Goal: Find contact information: Find contact information

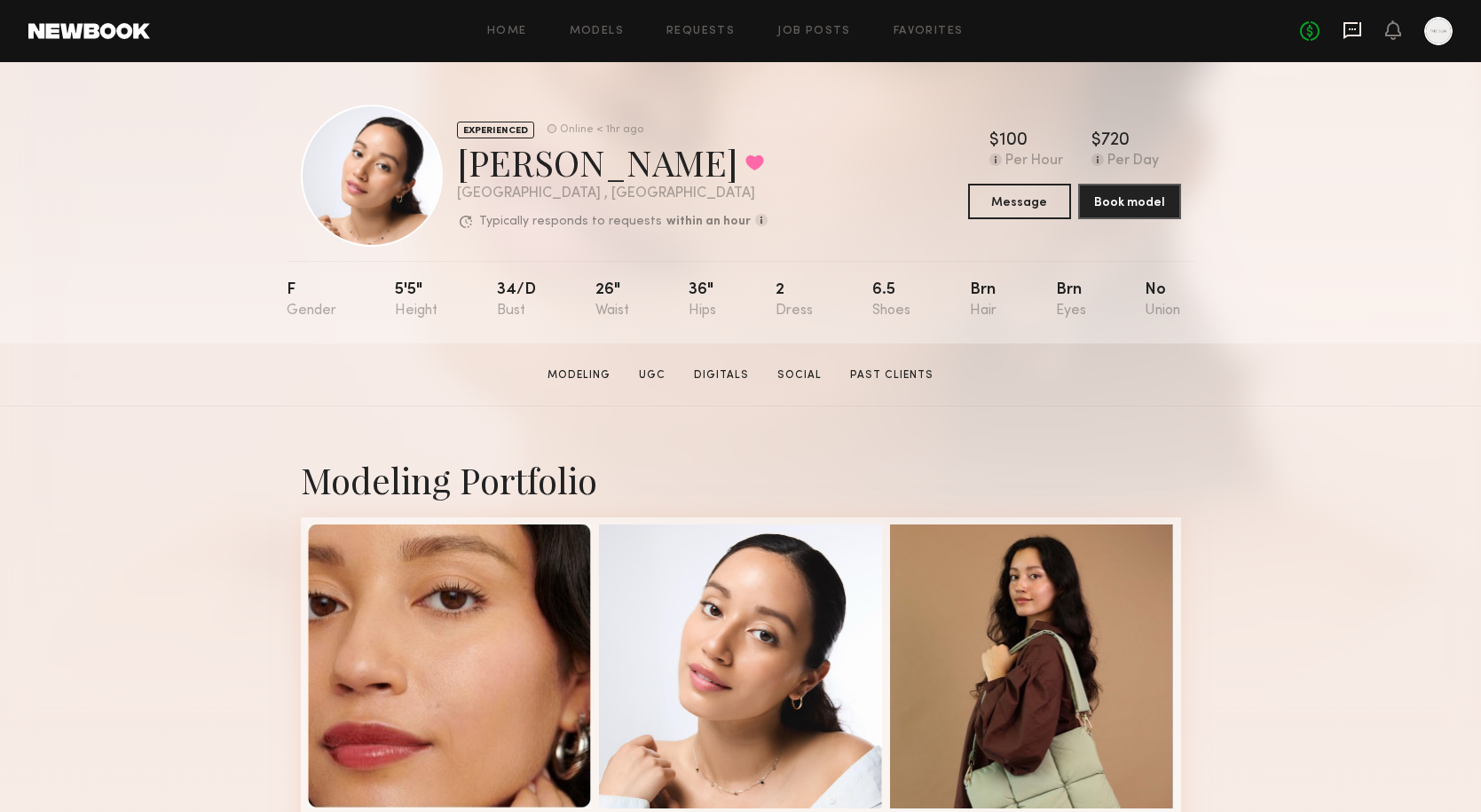
click at [1355, 34] on icon at bounding box center [1352, 30] width 17 height 17
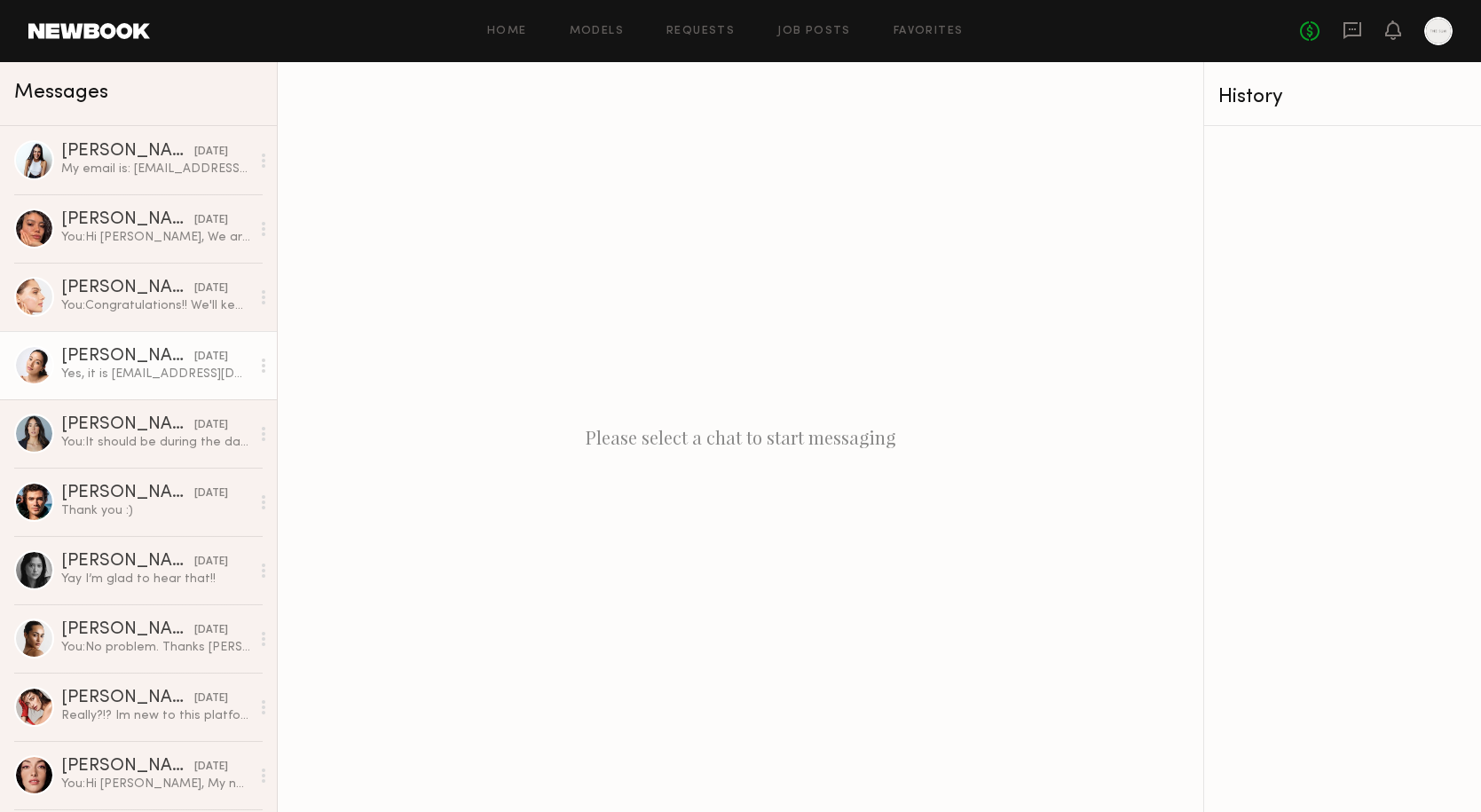
click at [115, 368] on div "Yes, it is [EMAIL_ADDRESS][DOMAIN_NAME]" at bounding box center [155, 374] width 189 height 17
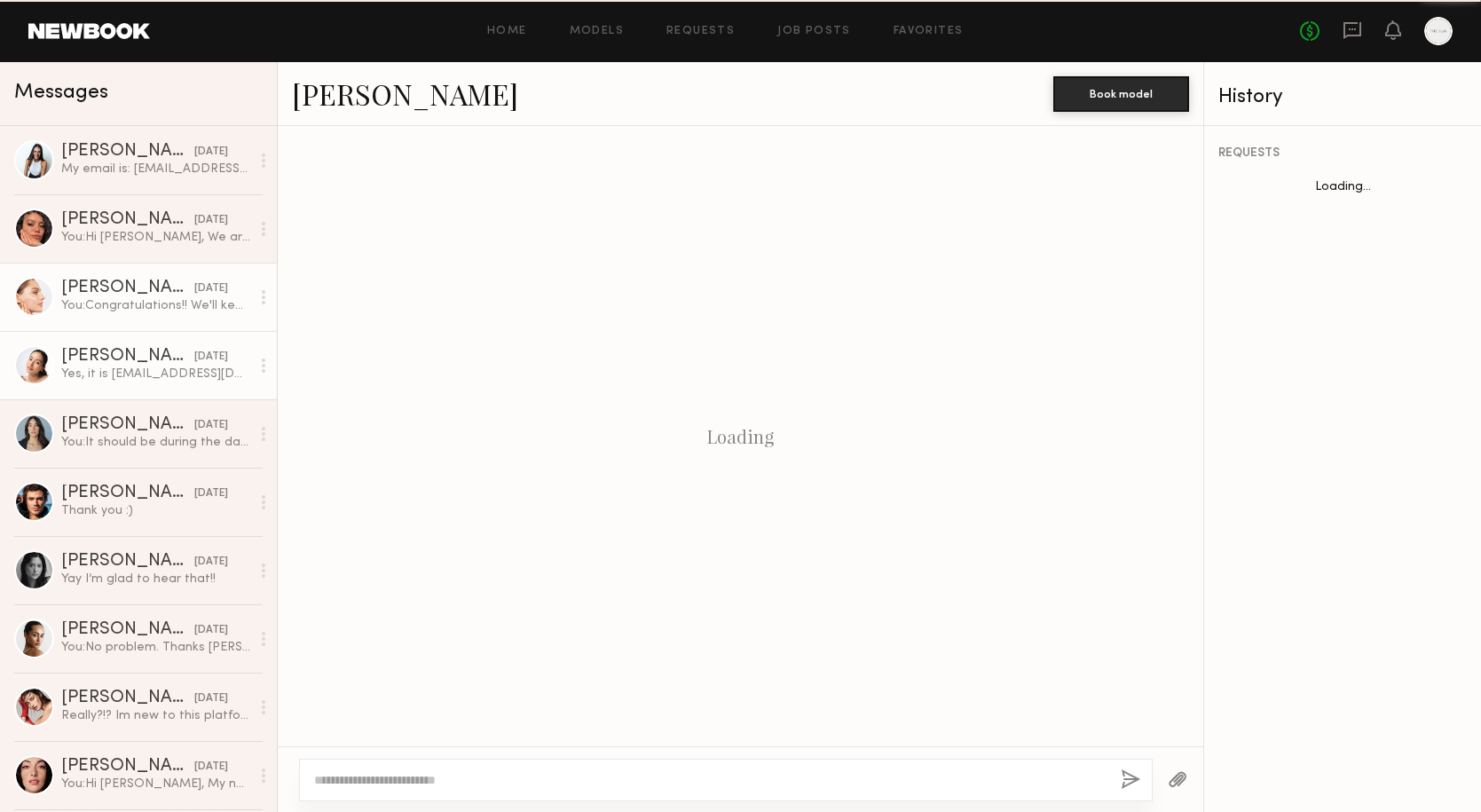
scroll to position [663, 0]
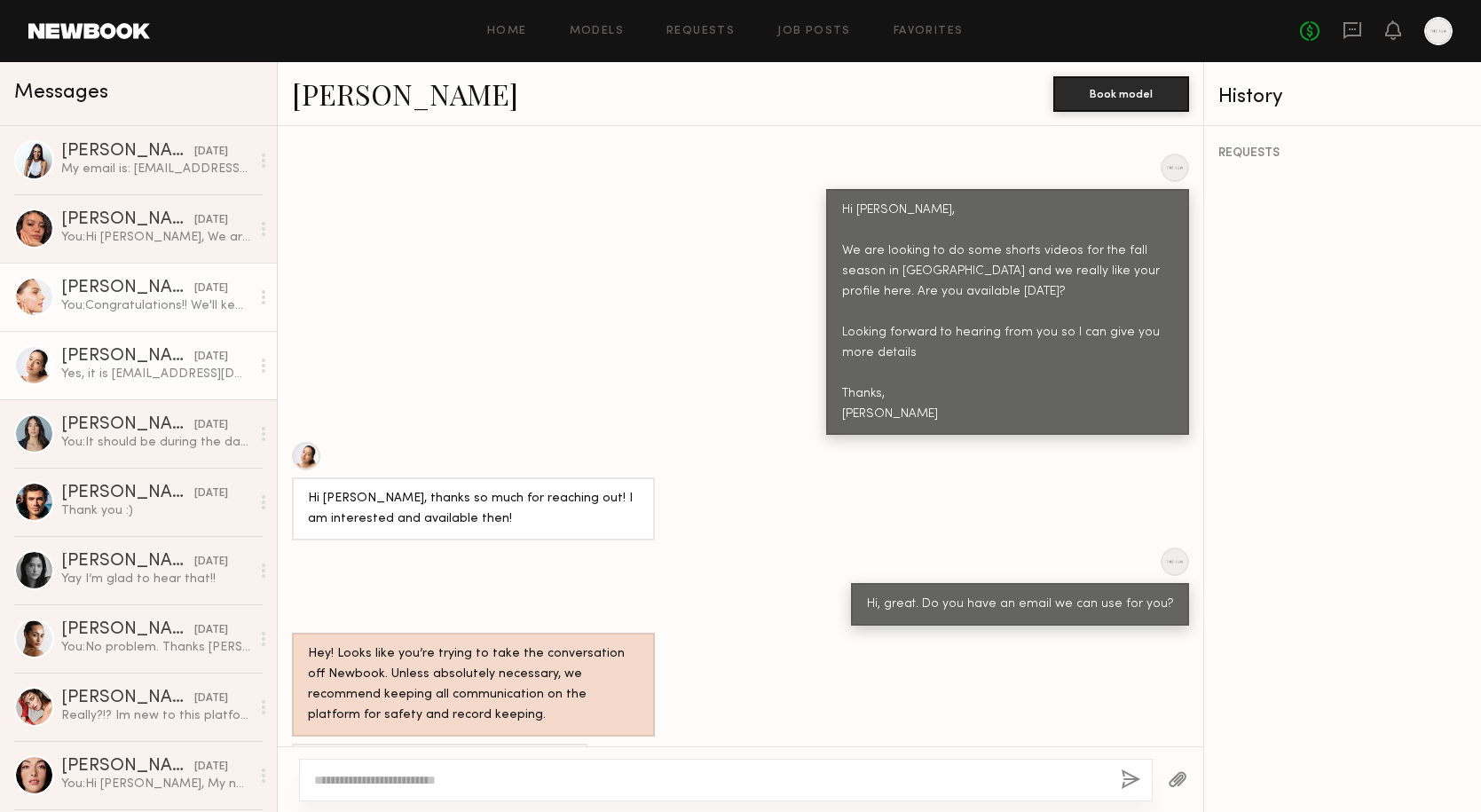
click at [134, 308] on div "You: Congratulations!! We'll keep you in mind for next year :)" at bounding box center [155, 305] width 189 height 17
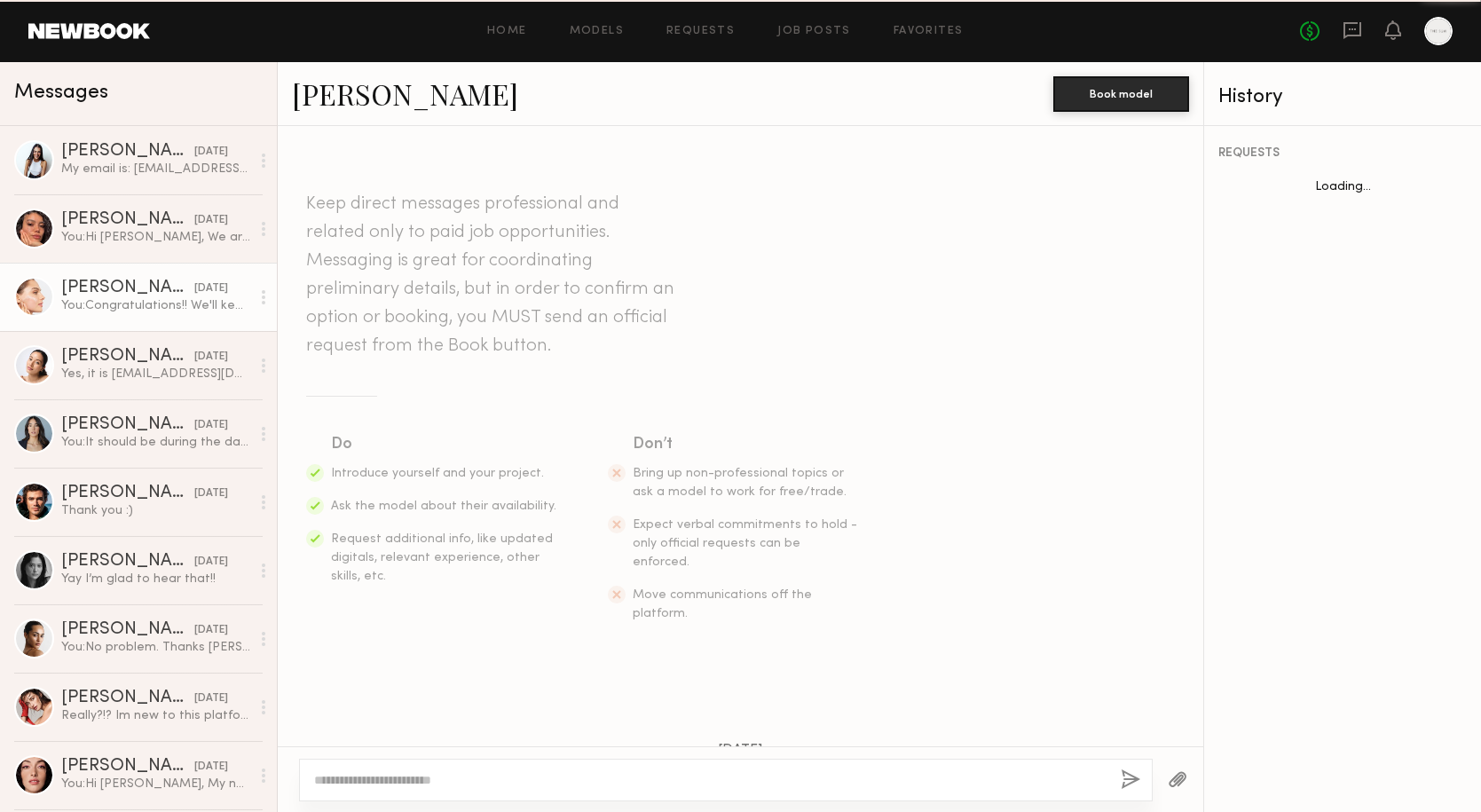
scroll to position [509, 0]
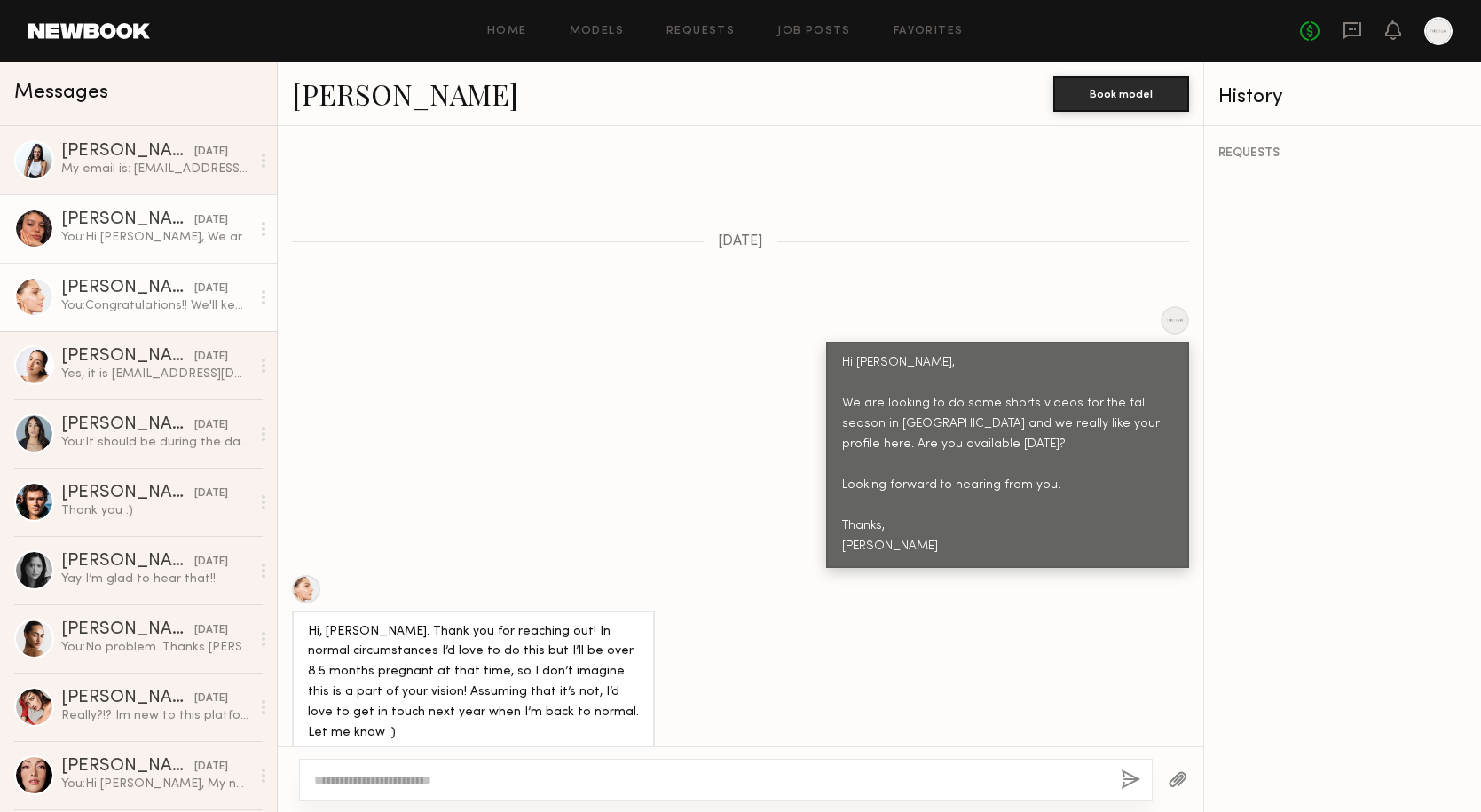
click at [130, 246] on link "[PERSON_NAME] [DATE] You: Hi [PERSON_NAME], We are looking to do some shorts vi…" at bounding box center [139, 228] width 277 height 68
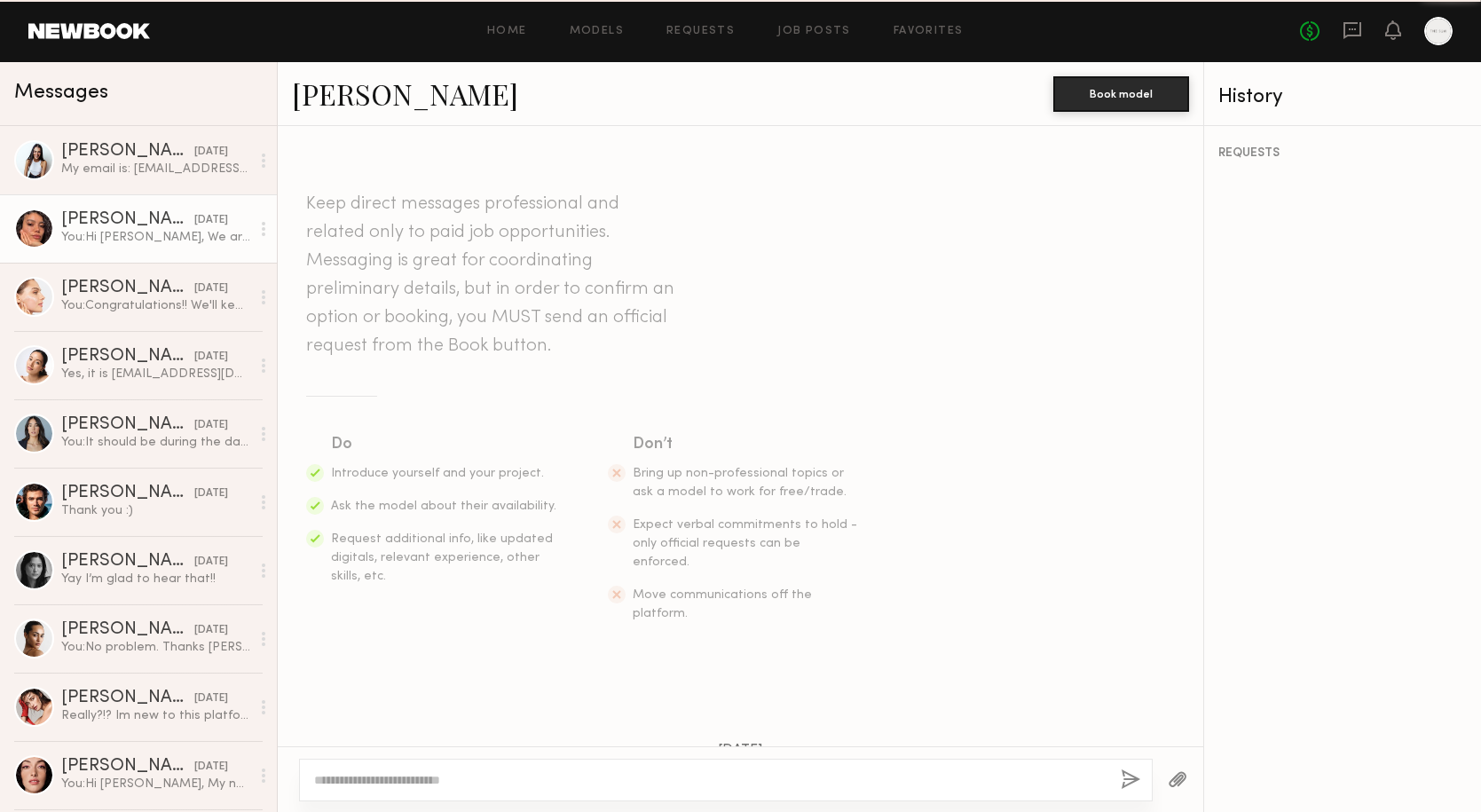
scroll to position [298, 0]
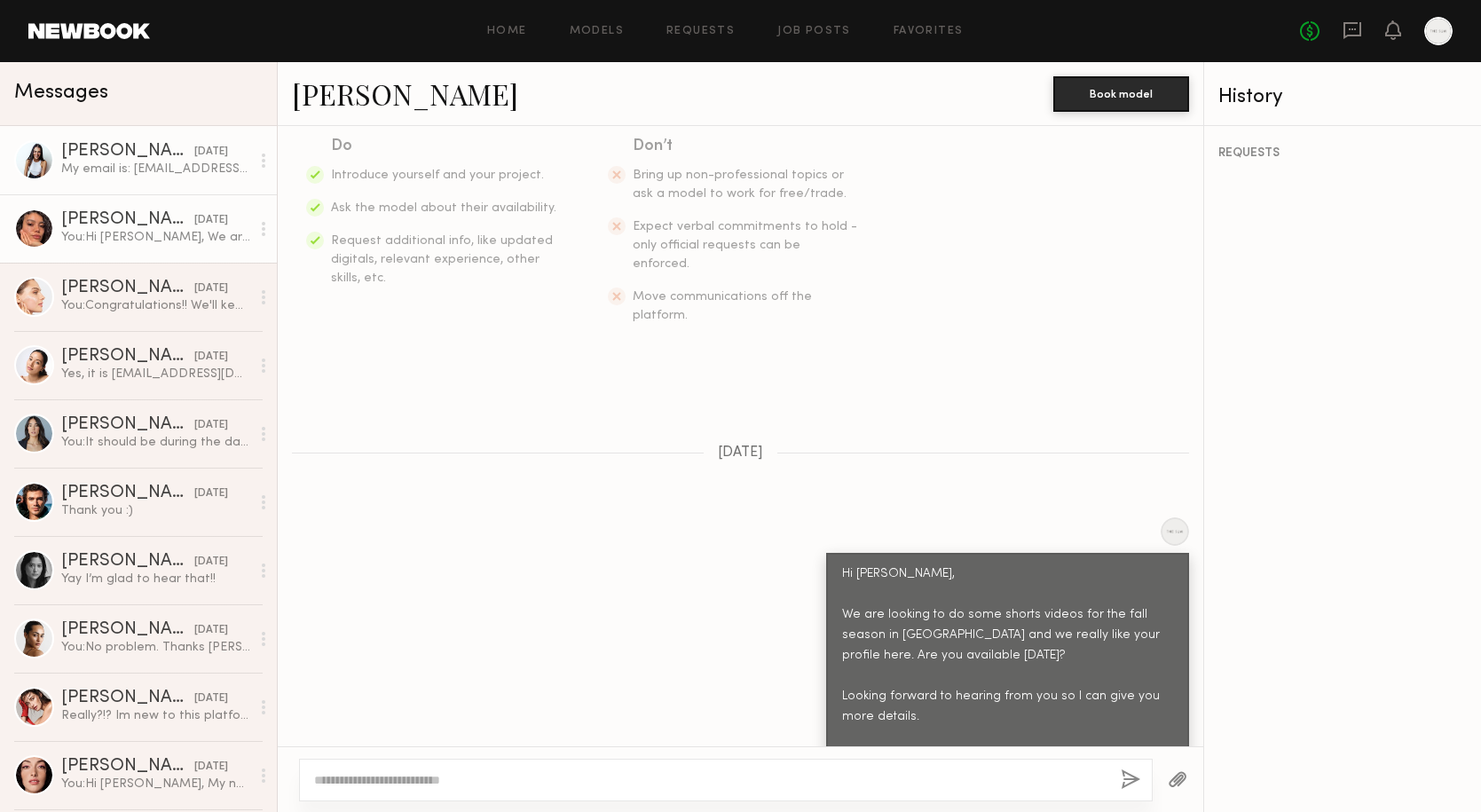
click at [121, 187] on link "[PERSON_NAME] [DATE] My email is: [EMAIL_ADDRESS][DOMAIN_NAME]" at bounding box center [139, 159] width 277 height 68
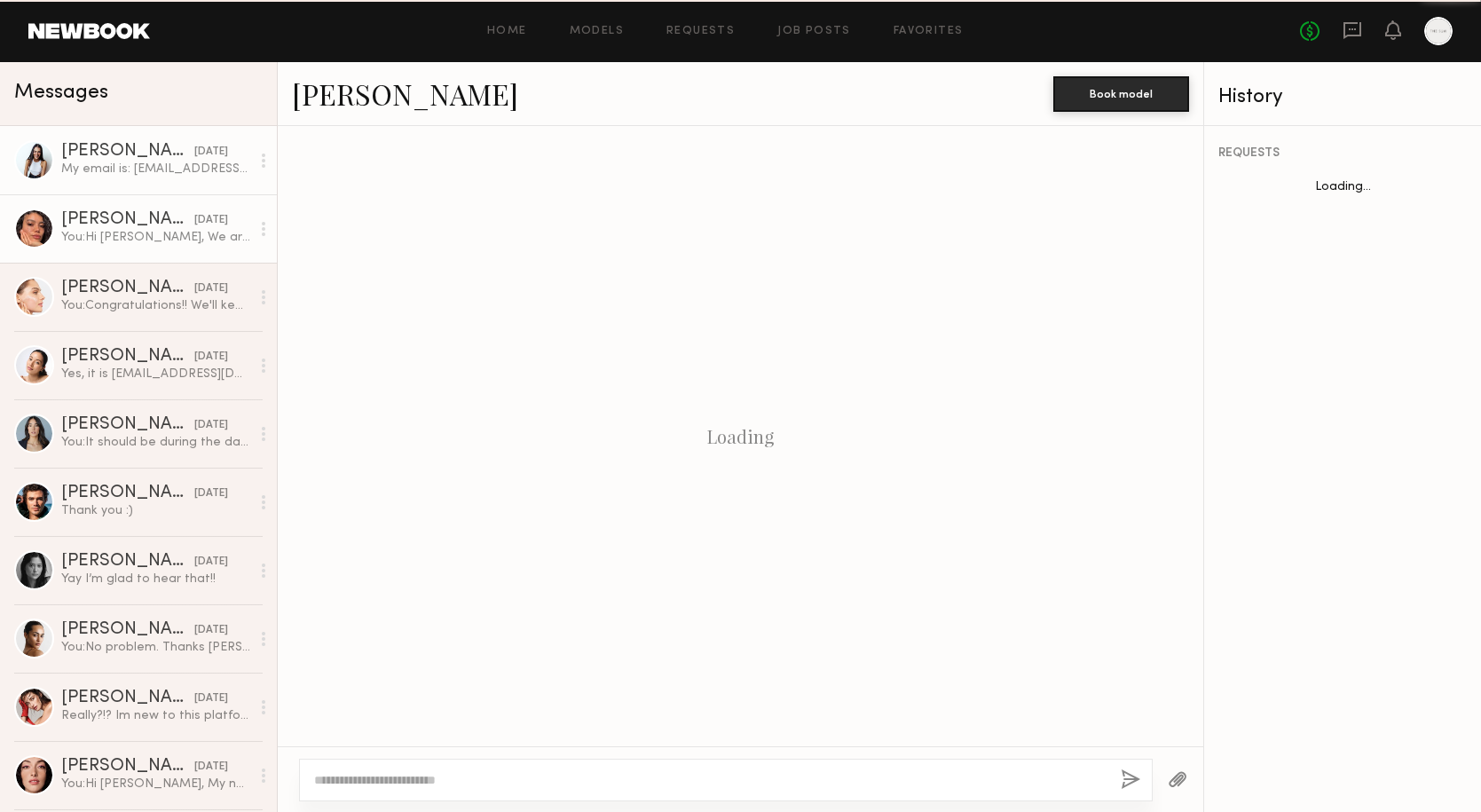
scroll to position [663, 0]
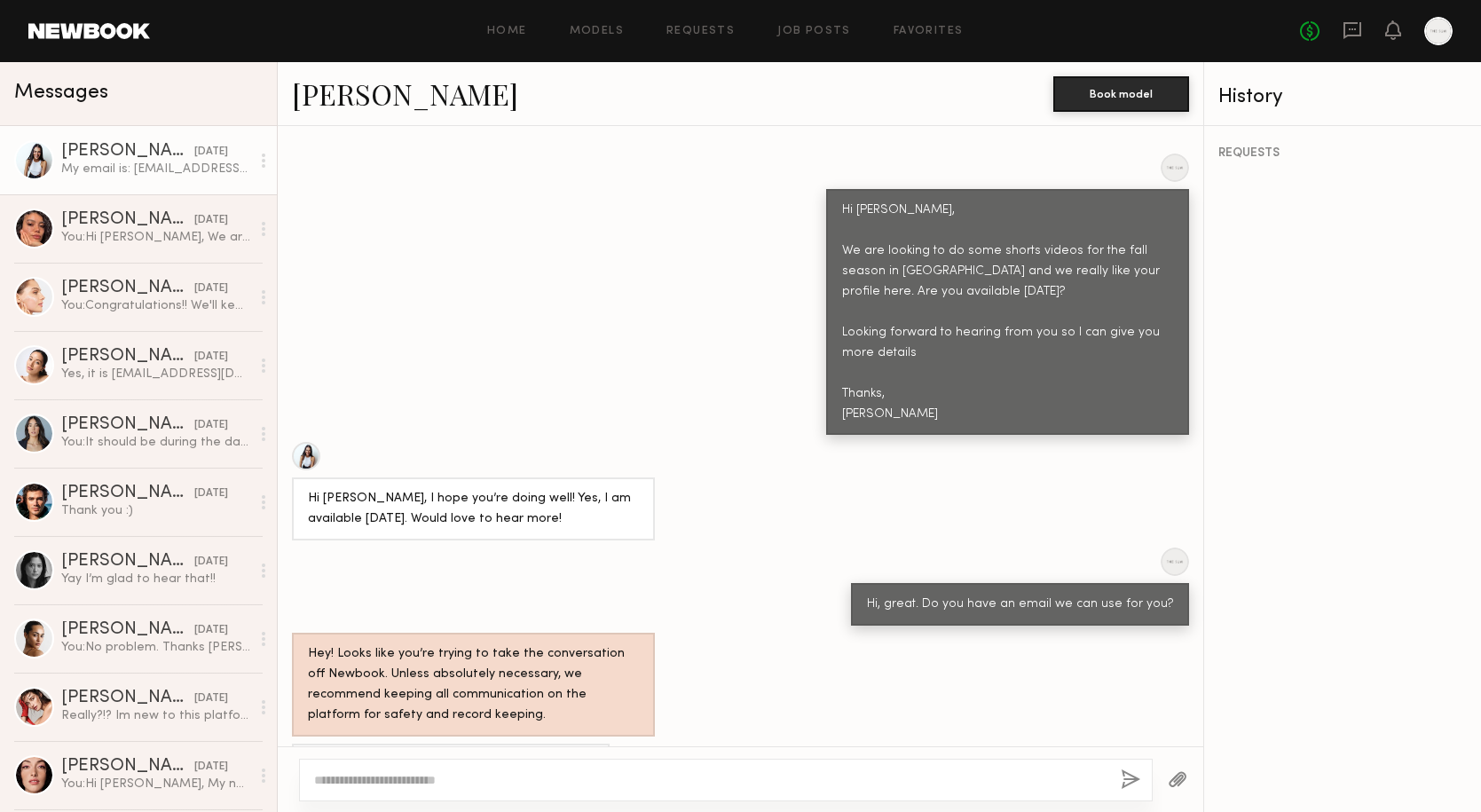
drag, startPoint x: 538, startPoint y: 712, endPoint x: 380, endPoint y: 711, distance: 158.0
click at [380, 744] on div "My email is: [EMAIL_ADDRESS][DOMAIN_NAME]" at bounding box center [450, 765] width 318 height 43
copy div "[EMAIL_ADDRESS][DOMAIN_NAME]"
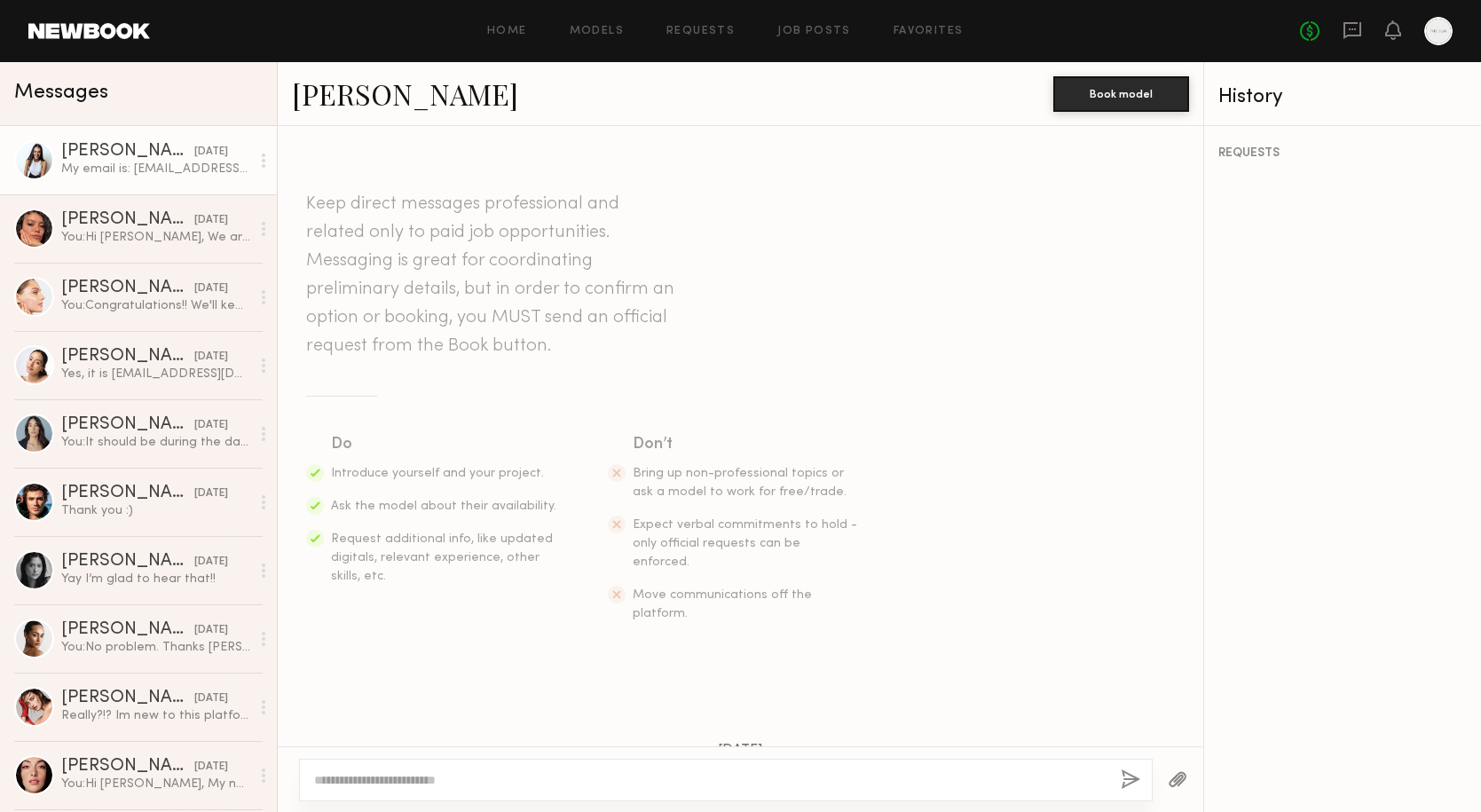
scroll to position [-2, 0]
click at [366, 93] on link "[PERSON_NAME]" at bounding box center [405, 94] width 226 height 38
click at [165, 425] on div "[PERSON_NAME]" at bounding box center [128, 425] width 133 height 17
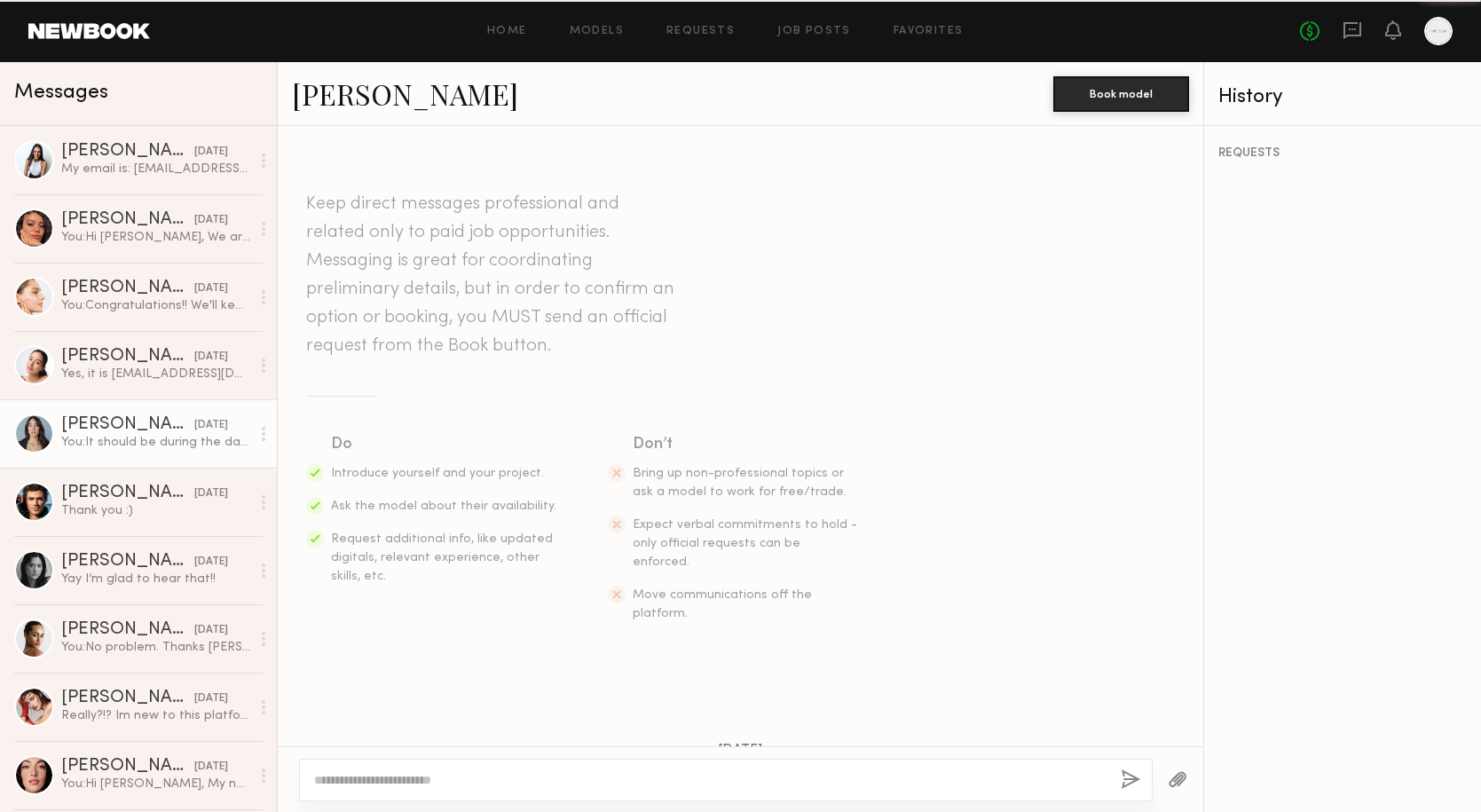
scroll to position [519, 0]
